Goal: Use online tool/utility: Use online tool/utility

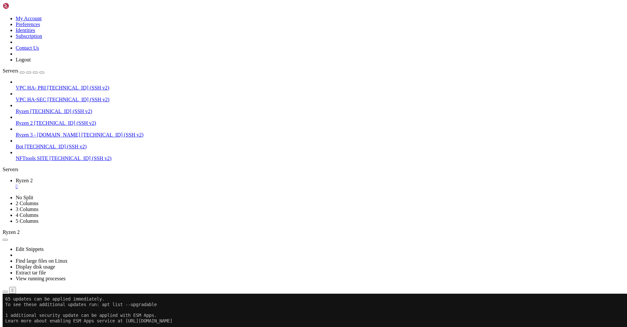
scroll to position [108, 0]
drag, startPoint x: 62, startPoint y: 500, endPoint x: 24, endPoint y: 500, distance: 37.9
copy x-row "[PERSON_NAME]-scanner"
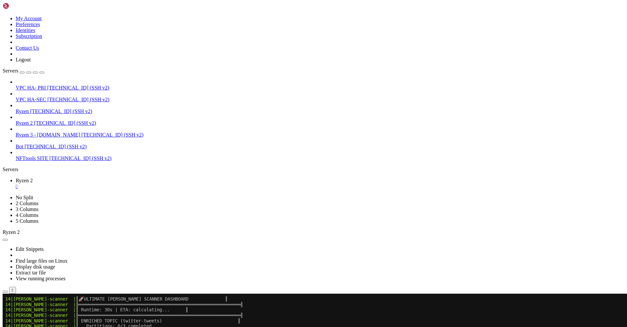
scroll to position [1673, 0]
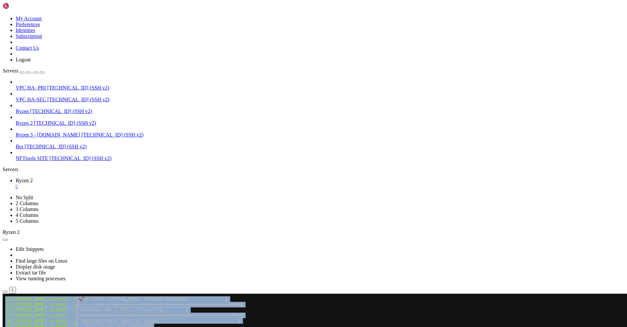
drag, startPoint x: 246, startPoint y: 563, endPoint x: 5, endPoint y: 475, distance: 256.4
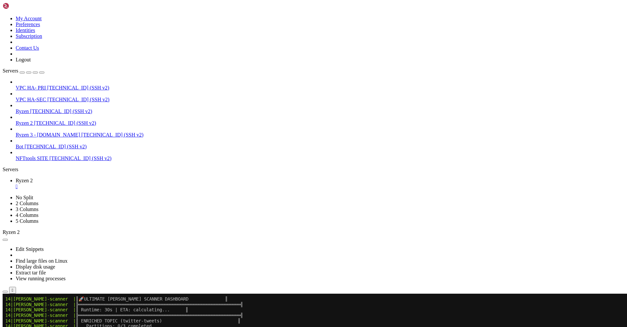
drag, startPoint x: 245, startPoint y: 564, endPoint x: 7, endPoint y: 476, distance: 253.9
copy div "2|lorem-ipsumdo | ╔════════════════════════════════════════════════════════════…"
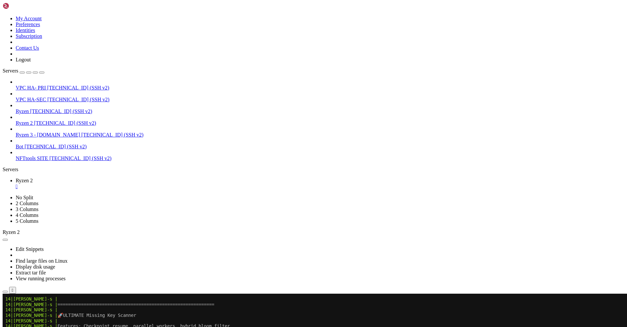
scroll to position [2283, 0]
drag, startPoint x: 279, startPoint y: 545, endPoint x: 6, endPoint y: 345, distance: 339.3
copy div "41|lorem-ipsumdo | ⚡ Sitam 4: Consect adipisc elit... 54|seddo-eiusmod | T2: In…"
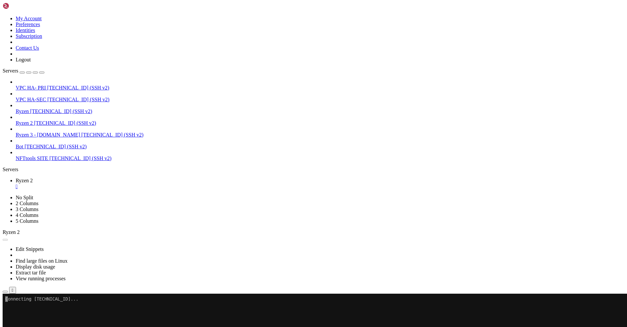
scroll to position [2542, 0]
click at [115, 184] on div "" at bounding box center [320, 187] width 609 height 6
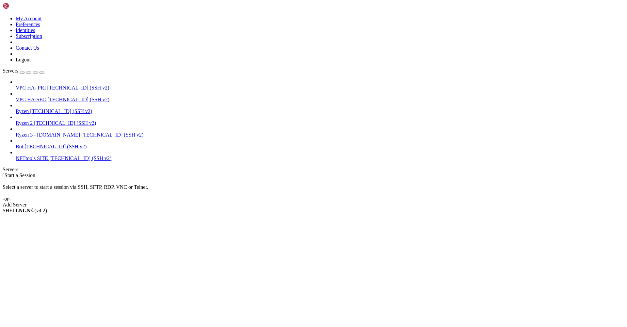
click at [48, 108] on link "Ryzen [TECHNICAL_ID] (SSH v2)" at bounding box center [320, 111] width 609 height 6
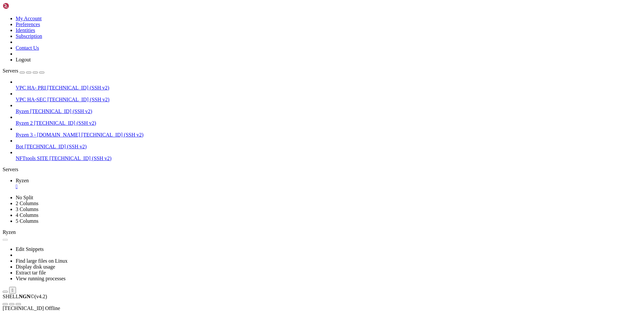
scroll to position [0, 0]
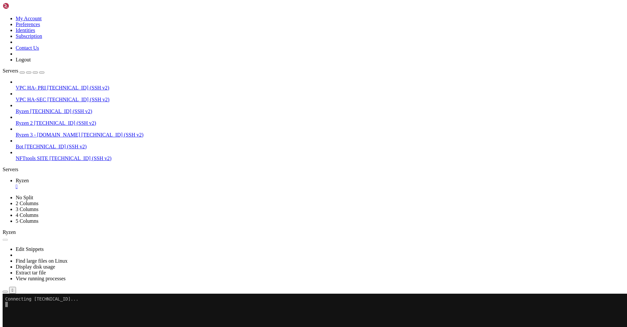
click at [33, 120] on span "Ryzen 2" at bounding box center [24, 123] width 17 height 6
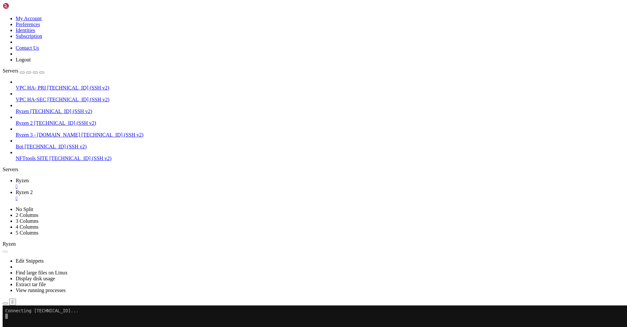
click at [112, 184] on div "" at bounding box center [320, 187] width 609 height 6
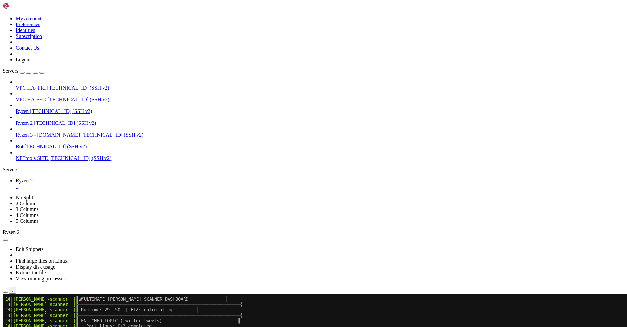
scroll to position [1059, 0]
drag, startPoint x: 246, startPoint y: 565, endPoint x: 6, endPoint y: 479, distance: 254.7
copy div "26|lorem-ipsumdo | ╔═══════════════════════════════════════════════════════════…"
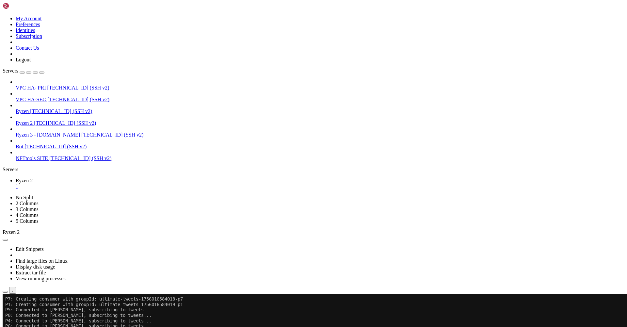
scroll to position [2216, 0]
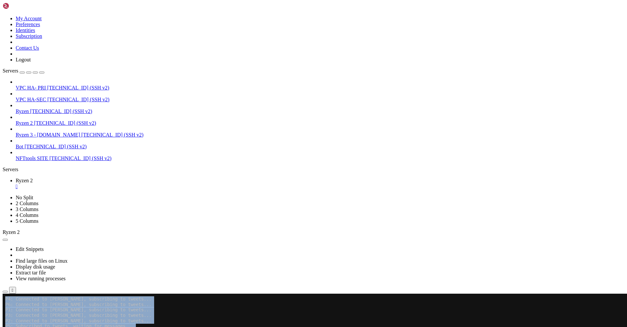
drag, startPoint x: 6, startPoint y: 355, endPoint x: 444, endPoint y: 566, distance: 486.7
copy div "lore@ip20941:~/dolor/sitamet/consect-adipi-elitse# doei temp-incidid.ut --labor…"
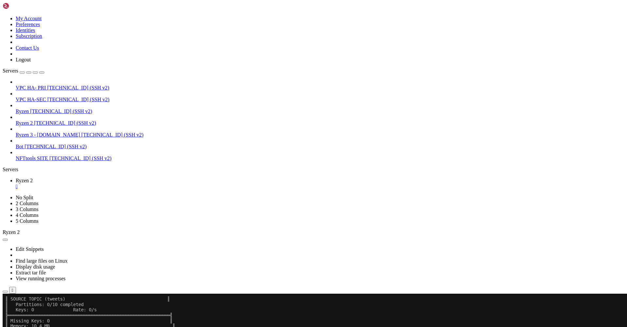
scroll to position [2553, 0]
drag, startPoint x: 445, startPoint y: 551, endPoint x: 5, endPoint y: 354, distance: 481.3
copy div "lore@ip75064:~/dolor/sitamet/consect-adipi-elitse# doei temp-incidid.ut --labor…"
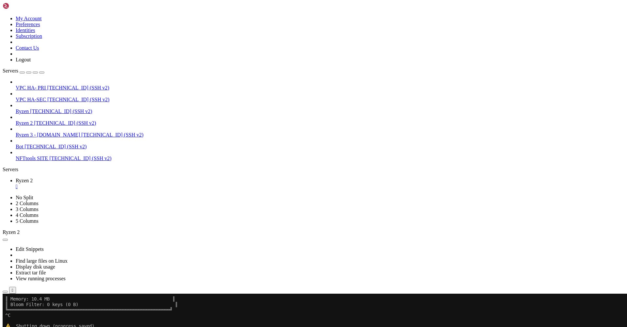
scroll to position [2618, 0]
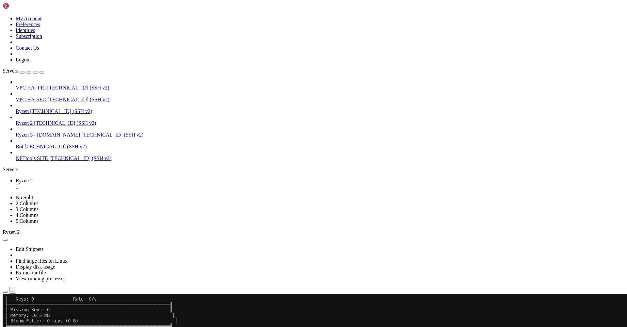
scroll to position [2884, 0]
drag, startPoint x: 442, startPoint y: 551, endPoint x: 6, endPoint y: 354, distance: 478.8
copy div "lore ipsu-dolorsi.am --consecte ╔══════════════════════════════════════════════…"
